Goal: Task Accomplishment & Management: Complete application form

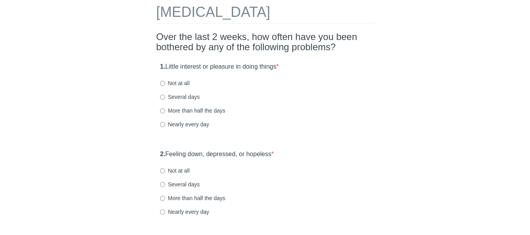
scroll to position [78, 0]
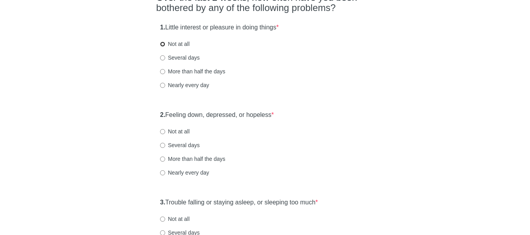
click at [162, 45] on input "Not at all" at bounding box center [162, 44] width 5 height 5
radio input "true"
click at [156, 115] on div "2. Feeling down, depressed, or hopeless * Not at all Several days More than hal…" at bounding box center [265, 148] width 218 height 82
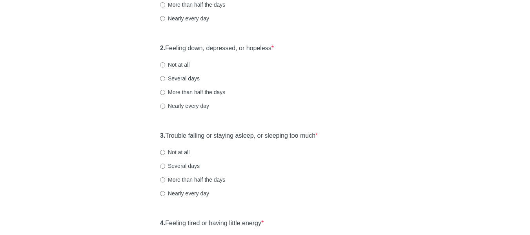
scroll to position [157, 0]
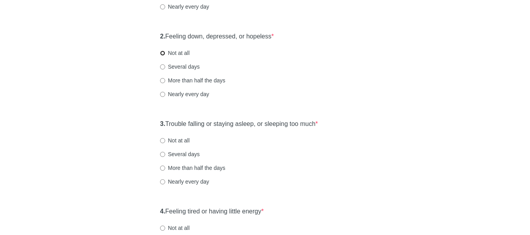
click at [162, 55] on input "Not at all" at bounding box center [162, 53] width 5 height 5
radio input "true"
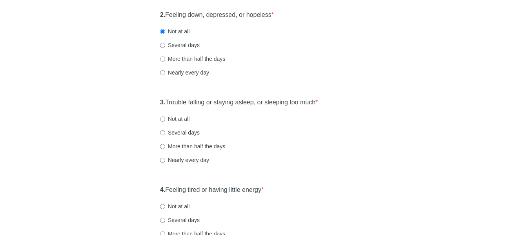
scroll to position [196, 0]
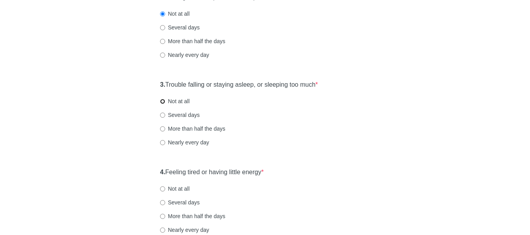
click at [162, 104] on input "Not at all" at bounding box center [162, 101] width 5 height 5
radio input "true"
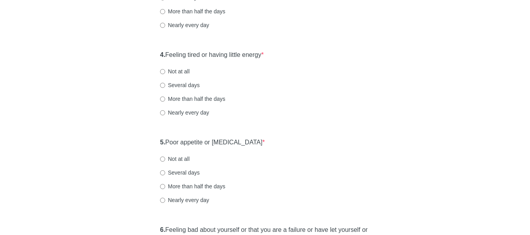
scroll to position [314, 0]
click at [164, 71] on input "Not at all" at bounding box center [162, 71] width 5 height 5
radio input "true"
click at [153, 141] on div "[MEDICAL_DATA] Over the last 2 weeks, how often have you been bothered by any o…" at bounding box center [265, 160] width 230 height 893
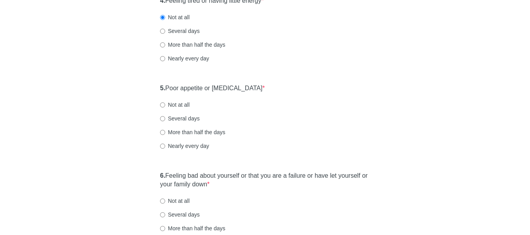
scroll to position [392, 0]
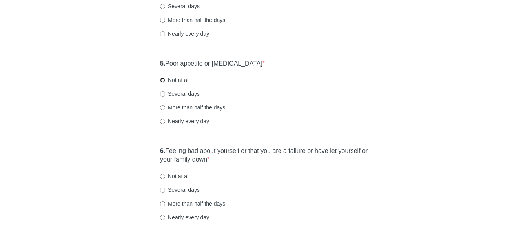
click at [164, 79] on input "Not at all" at bounding box center [162, 80] width 5 height 5
radio input "true"
click at [152, 159] on div "[MEDICAL_DATA] Over the last 2 weeks, how often have you been bothered by any o…" at bounding box center [265, 82] width 230 height 893
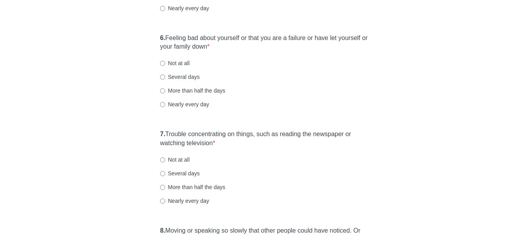
scroll to position [510, 0]
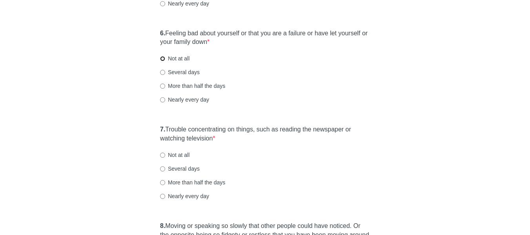
click at [162, 59] on input "Not at all" at bounding box center [162, 58] width 5 height 5
radio input "true"
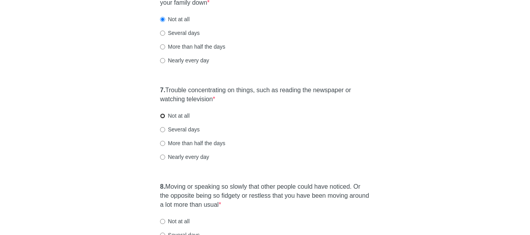
click at [164, 116] on input "Not at all" at bounding box center [162, 115] width 5 height 5
radio input "true"
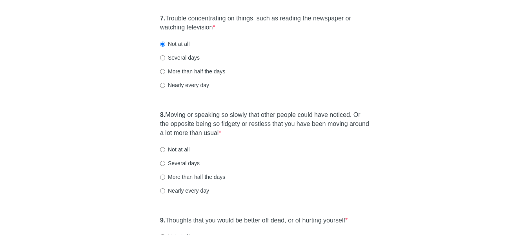
scroll to position [628, 0]
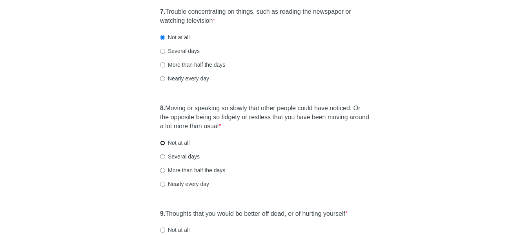
click at [162, 142] on input "Not at all" at bounding box center [162, 142] width 5 height 5
radio input "true"
drag, startPoint x: 140, startPoint y: 213, endPoint x: 153, endPoint y: 207, distance: 14.9
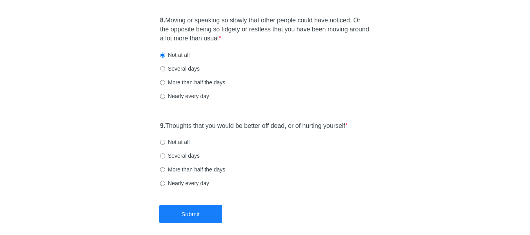
scroll to position [745, 0]
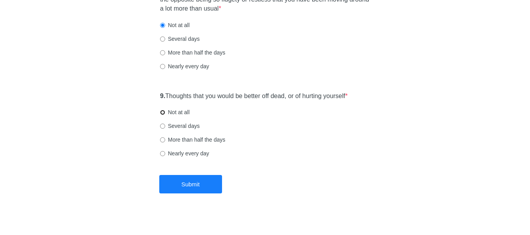
click at [162, 113] on input "Not at all" at bounding box center [162, 112] width 5 height 5
radio input "true"
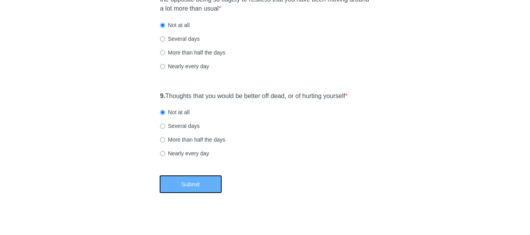
click at [213, 187] on button "Submit" at bounding box center [190, 184] width 63 height 18
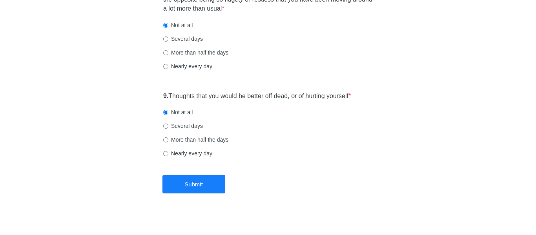
scroll to position [0, 0]
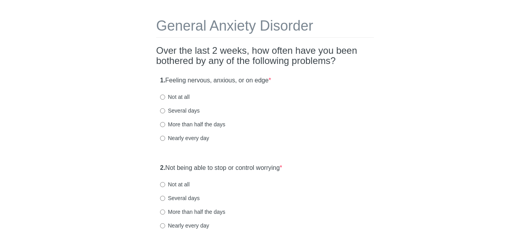
scroll to position [39, 0]
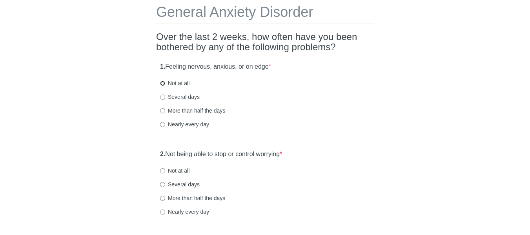
click at [162, 82] on input "Not at all" at bounding box center [162, 83] width 5 height 5
radio input "true"
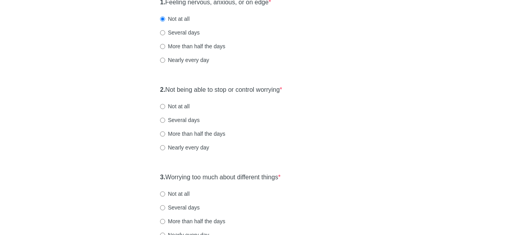
scroll to position [157, 0]
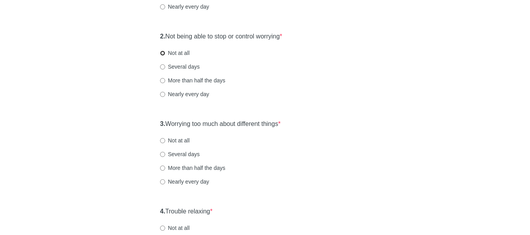
click at [164, 53] on input "Not at all" at bounding box center [162, 53] width 5 height 5
radio input "true"
click at [153, 120] on div "General Anxiety Disorder Over the last 2 weeks, how often have you been bothere…" at bounding box center [265, 212] width 230 height 682
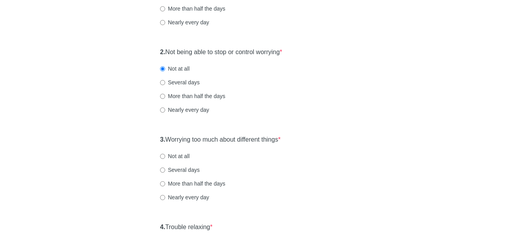
scroll to position [118, 0]
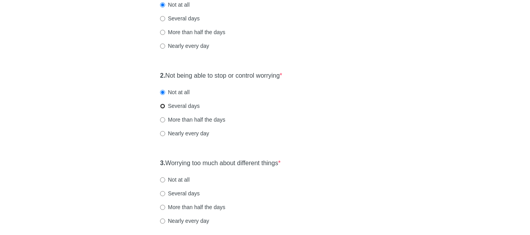
click at [162, 107] on input "Several days" at bounding box center [162, 106] width 5 height 5
radio input "true"
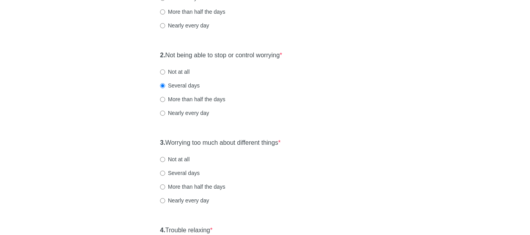
scroll to position [157, 0]
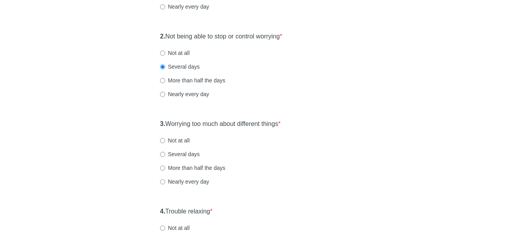
click at [155, 125] on div "General Anxiety Disorder Over the last 2 weeks, how often have you been bothere…" at bounding box center [265, 212] width 230 height 682
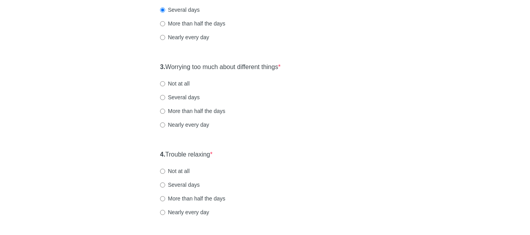
scroll to position [235, 0]
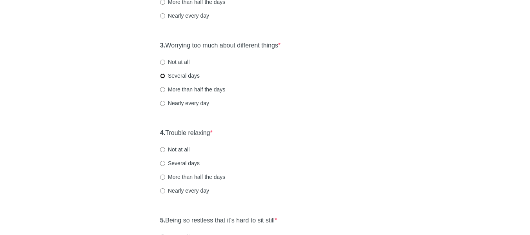
click at [163, 75] on input "Several days" at bounding box center [162, 75] width 5 height 5
radio input "true"
click at [151, 137] on div "General Anxiety Disorder Over the last 2 weeks, how often have you been bothere…" at bounding box center [265, 133] width 230 height 682
click at [153, 132] on div "General Anxiety Disorder Over the last 2 weeks, how often have you been bothere…" at bounding box center [265, 133] width 230 height 682
click at [160, 62] on input "Not at all" at bounding box center [162, 62] width 5 height 5
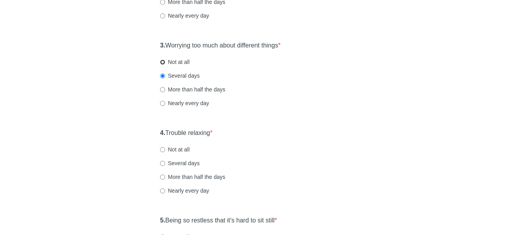
radio input "true"
click at [159, 131] on div "4. Trouble relaxing * Not at all Several days More than half the days Nearly ev…" at bounding box center [265, 166] width 218 height 82
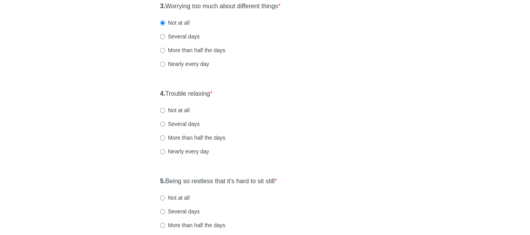
scroll to position [314, 0]
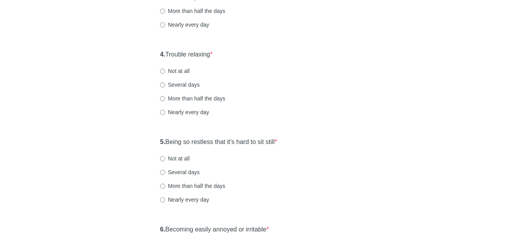
click at [165, 71] on label "Not at all" at bounding box center [174, 71] width 29 height 8
click at [165, 71] on input "Not at all" at bounding box center [162, 71] width 5 height 5
radio input "true"
click at [149, 137] on div "General Anxiety Disorder Over the last 2 weeks, how often have you been bothere…" at bounding box center [265, 55] width 459 height 682
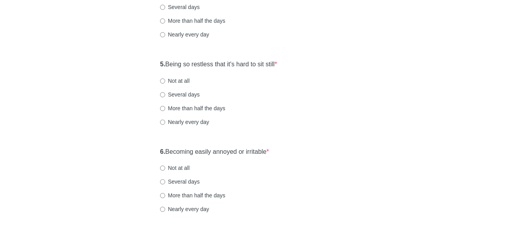
scroll to position [392, 0]
click at [162, 82] on input "Not at all" at bounding box center [162, 80] width 5 height 5
radio input "true"
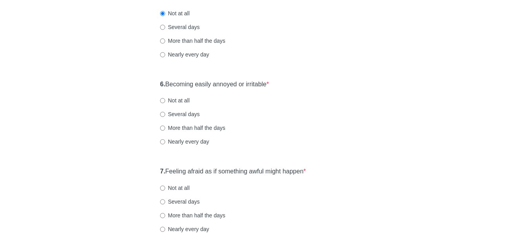
scroll to position [471, 0]
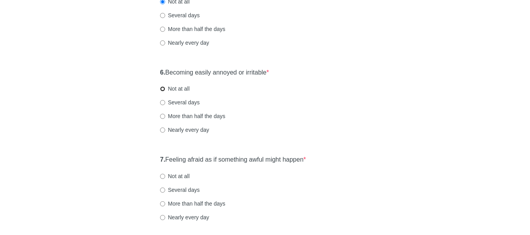
click at [162, 89] on input "Not at all" at bounding box center [162, 88] width 5 height 5
radio input "true"
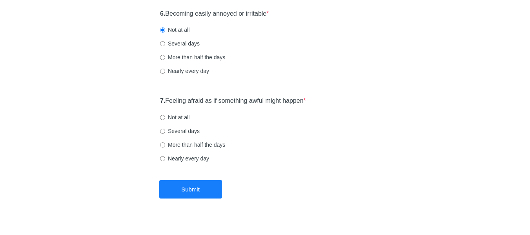
scroll to position [541, 0]
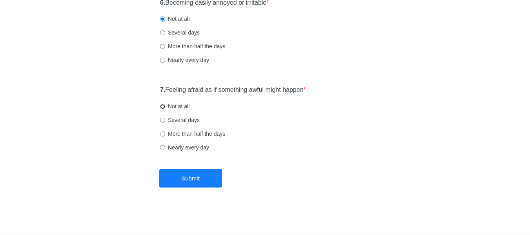
click at [163, 106] on input "Not at all" at bounding box center [162, 106] width 5 height 5
radio input "true"
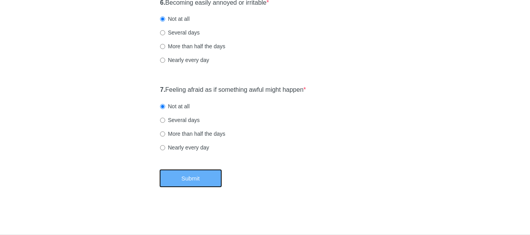
click at [212, 178] on button "Submit" at bounding box center [190, 178] width 63 height 18
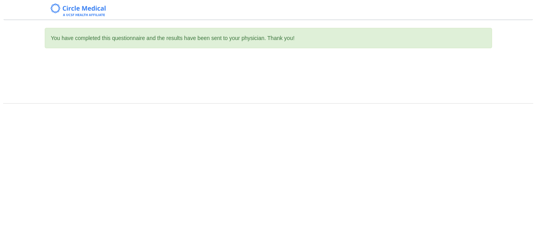
scroll to position [0, 0]
